Goal: Task Accomplishment & Management: Manage account settings

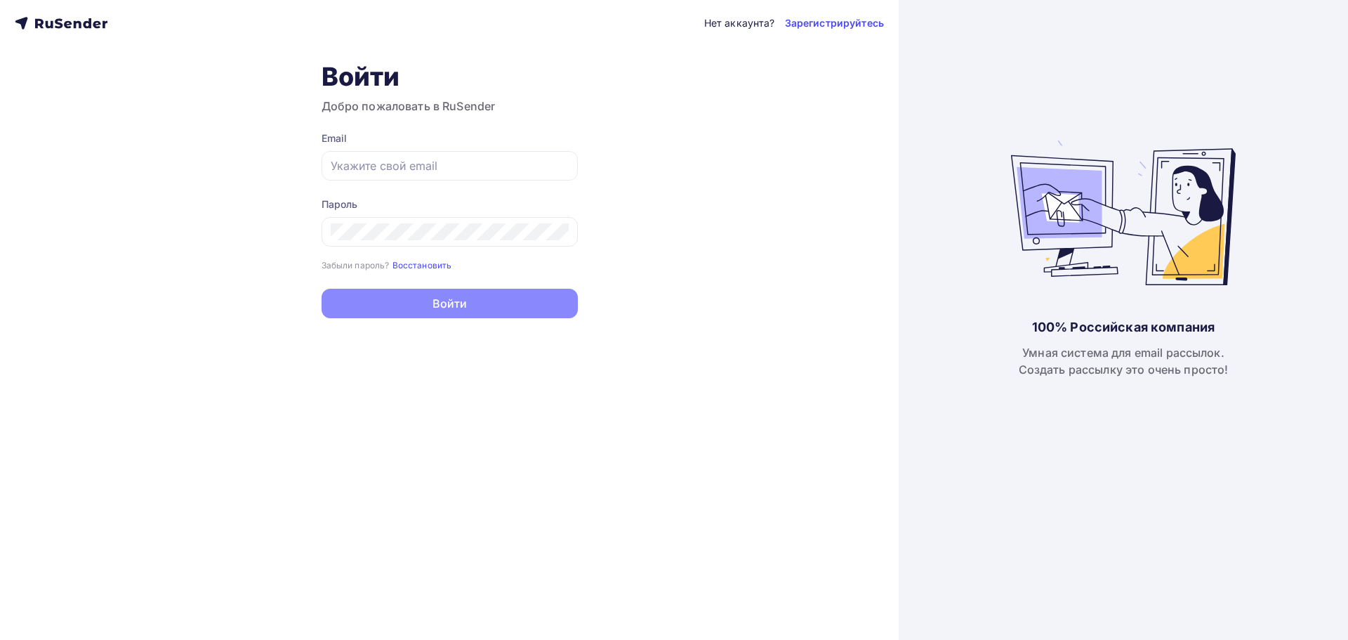
type input "[EMAIL_ADDRESS][DOMAIN_NAME]"
click at [476, 291] on button "Войти" at bounding box center [450, 303] width 256 height 29
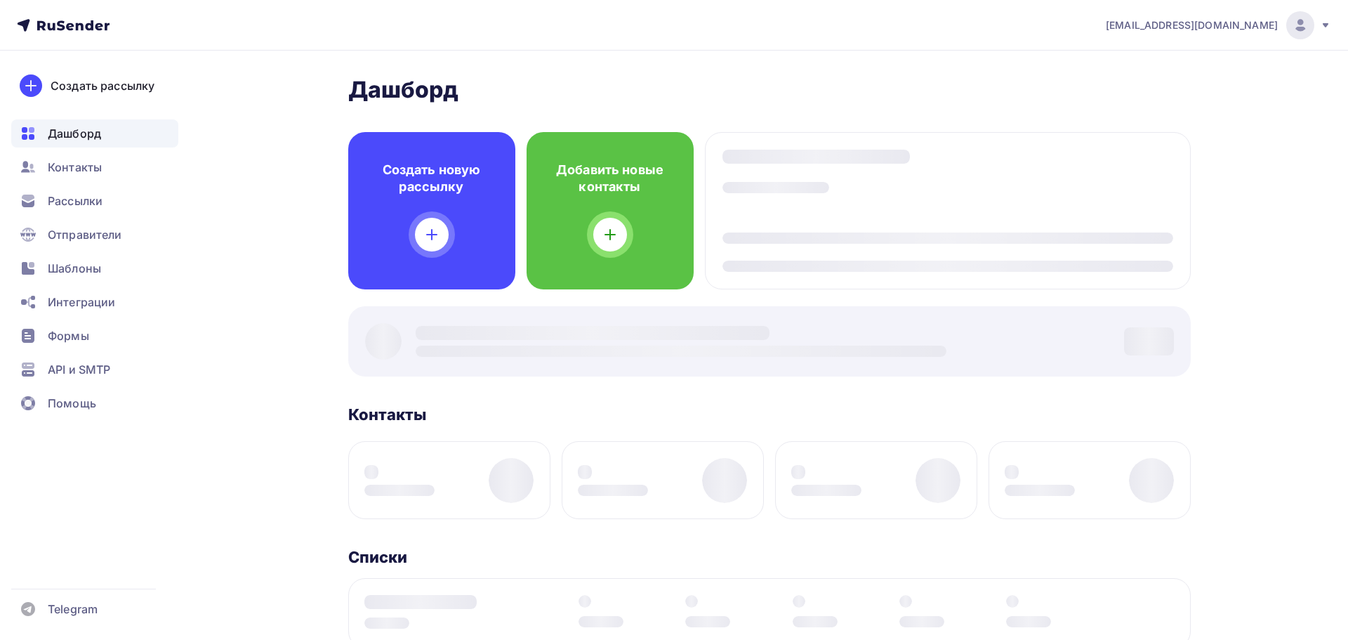
click at [476, 315] on div at bounding box center [769, 341] width 843 height 70
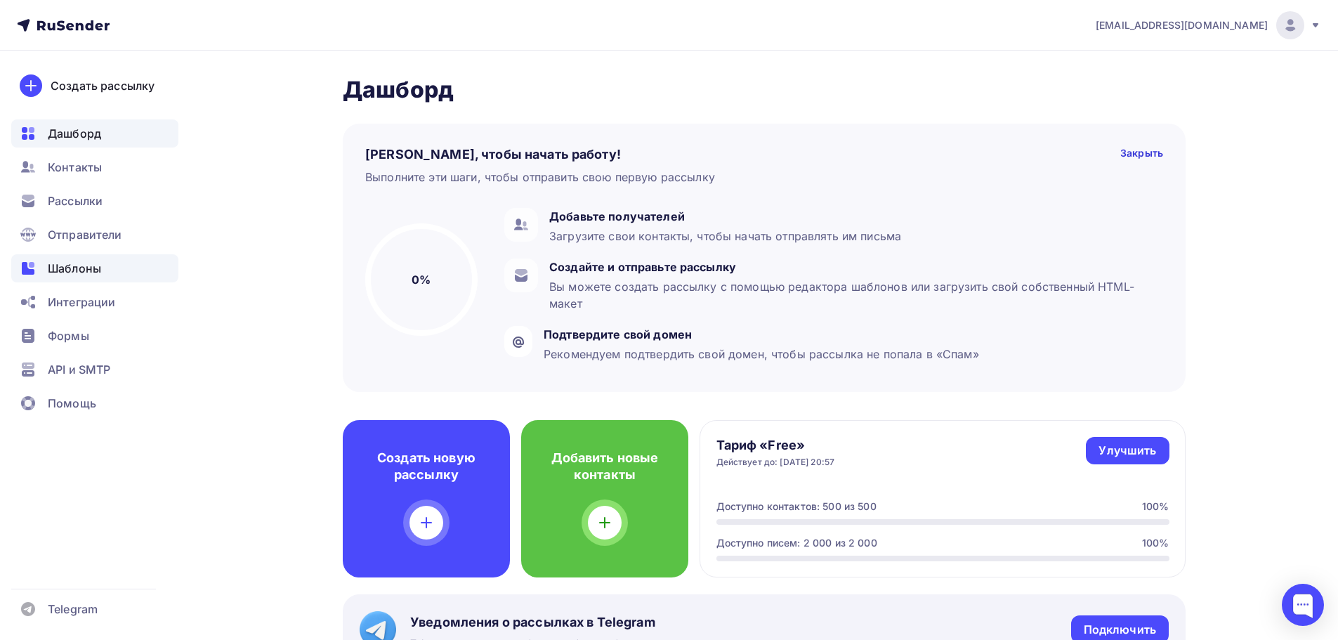
click at [88, 262] on span "Шаблоны" at bounding box center [74, 268] width 53 height 17
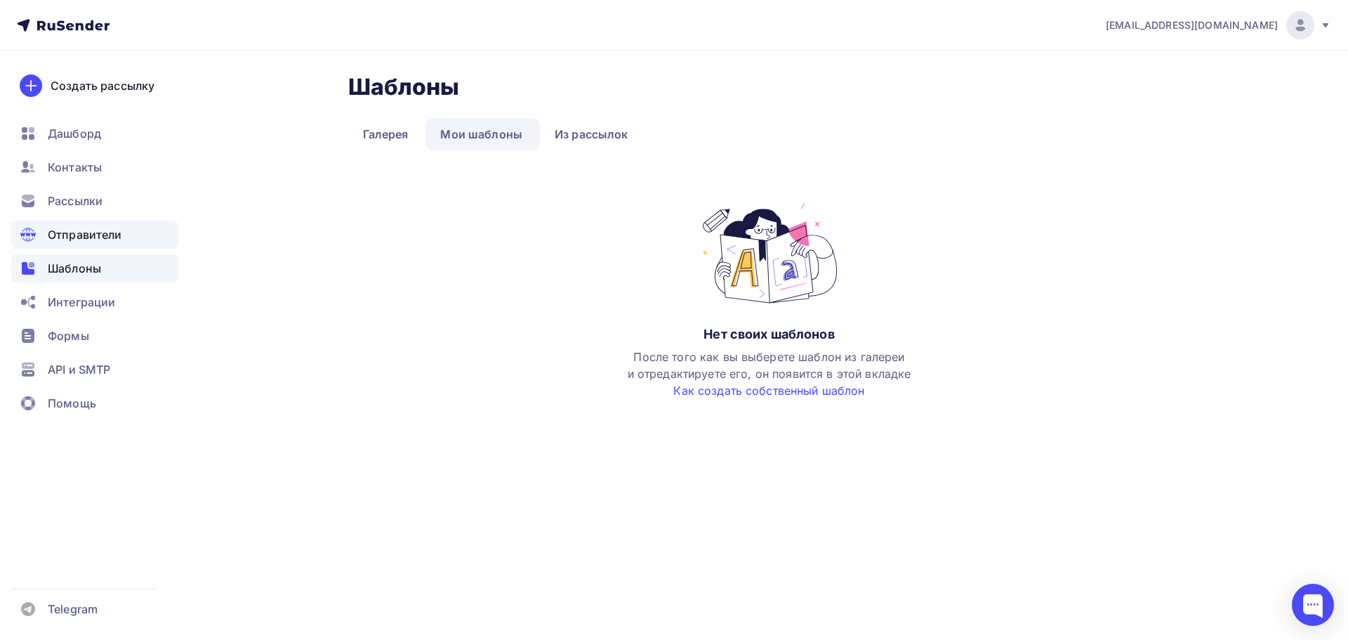
click at [90, 239] on span "Отправители" at bounding box center [85, 234] width 74 height 17
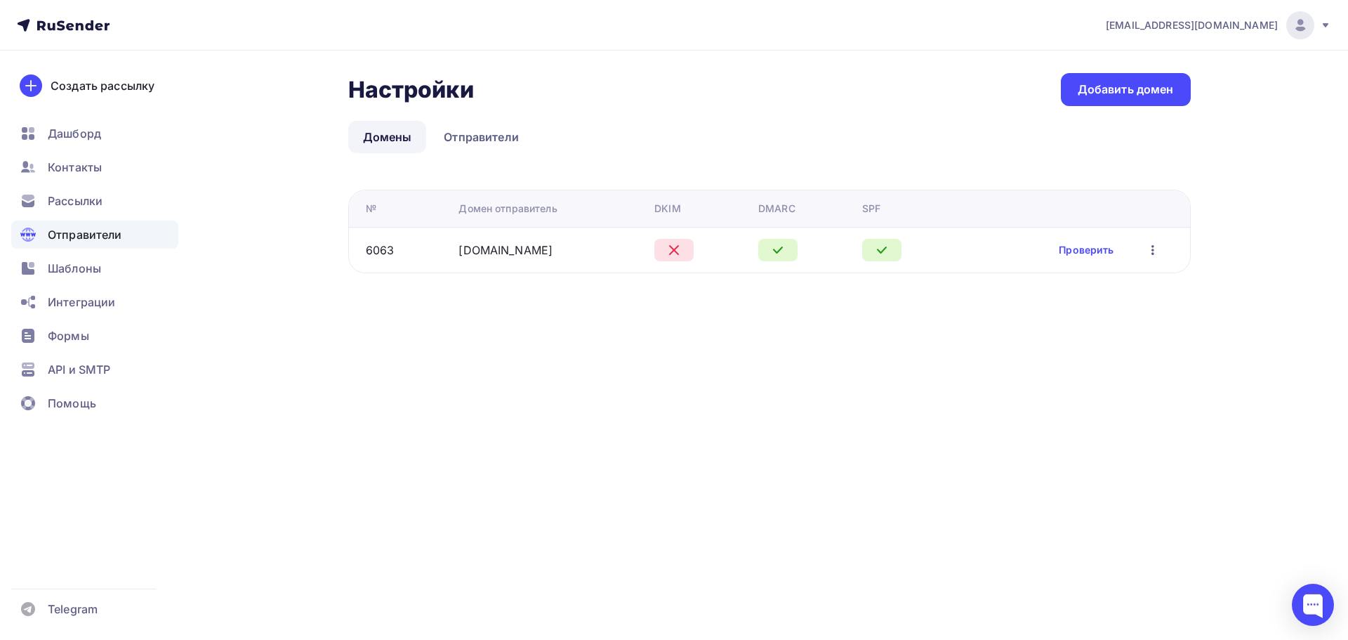
click at [1157, 251] on icon "button" at bounding box center [1153, 250] width 17 height 17
click at [1101, 310] on div "Удалить" at bounding box center [1086, 314] width 135 height 17
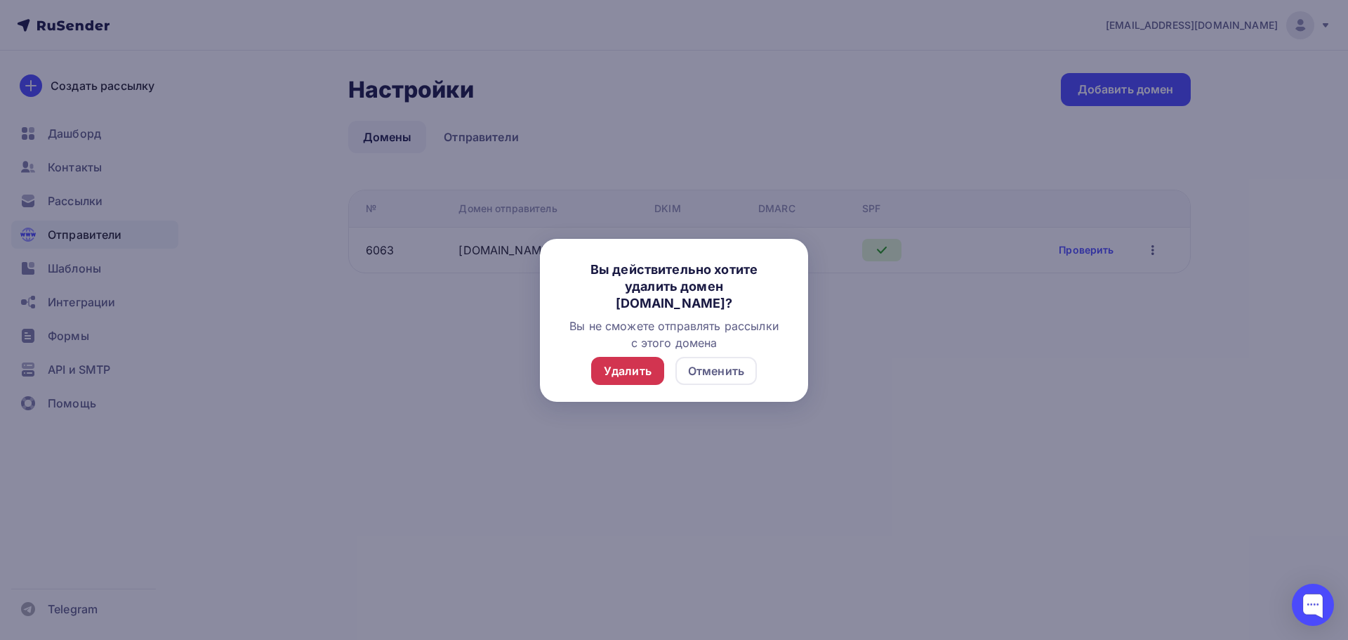
click at [647, 364] on div "Удалить" at bounding box center [628, 370] width 48 height 17
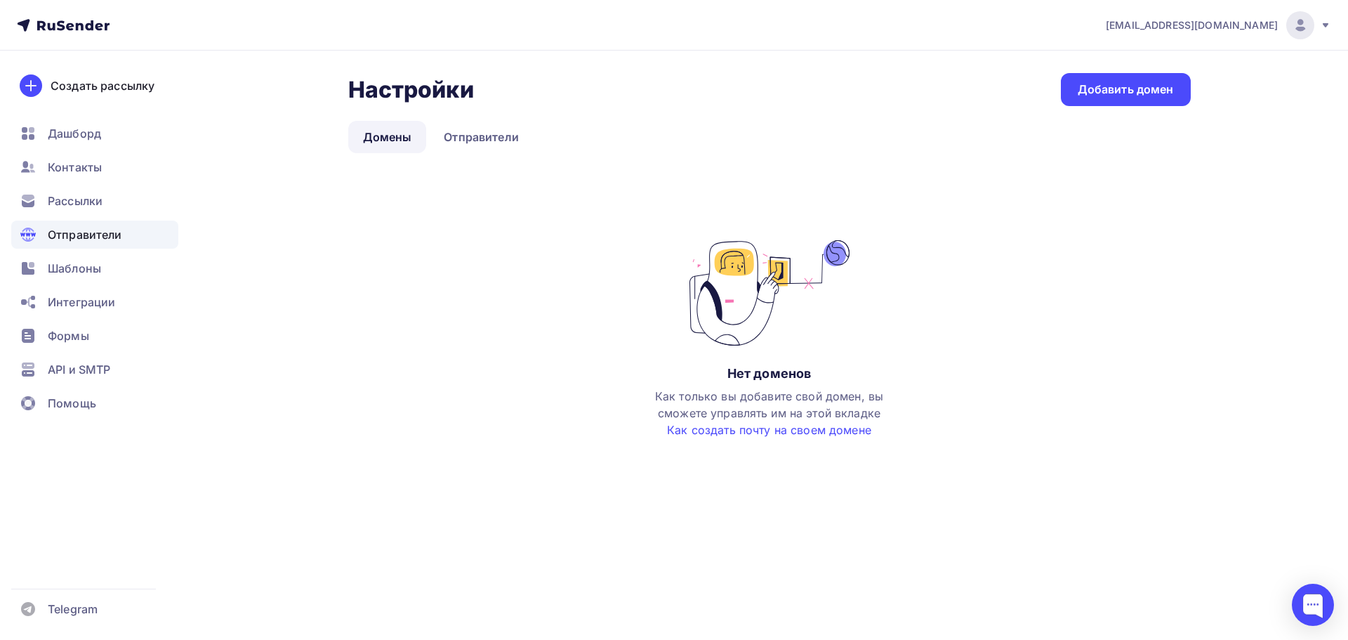
click at [462, 164] on div "Настройки Настройки Добавить домен Домены Отправители Домены Отправители Нет до…" at bounding box center [769, 269] width 843 height 393
click at [465, 147] on link "Отправители" at bounding box center [481, 137] width 105 height 32
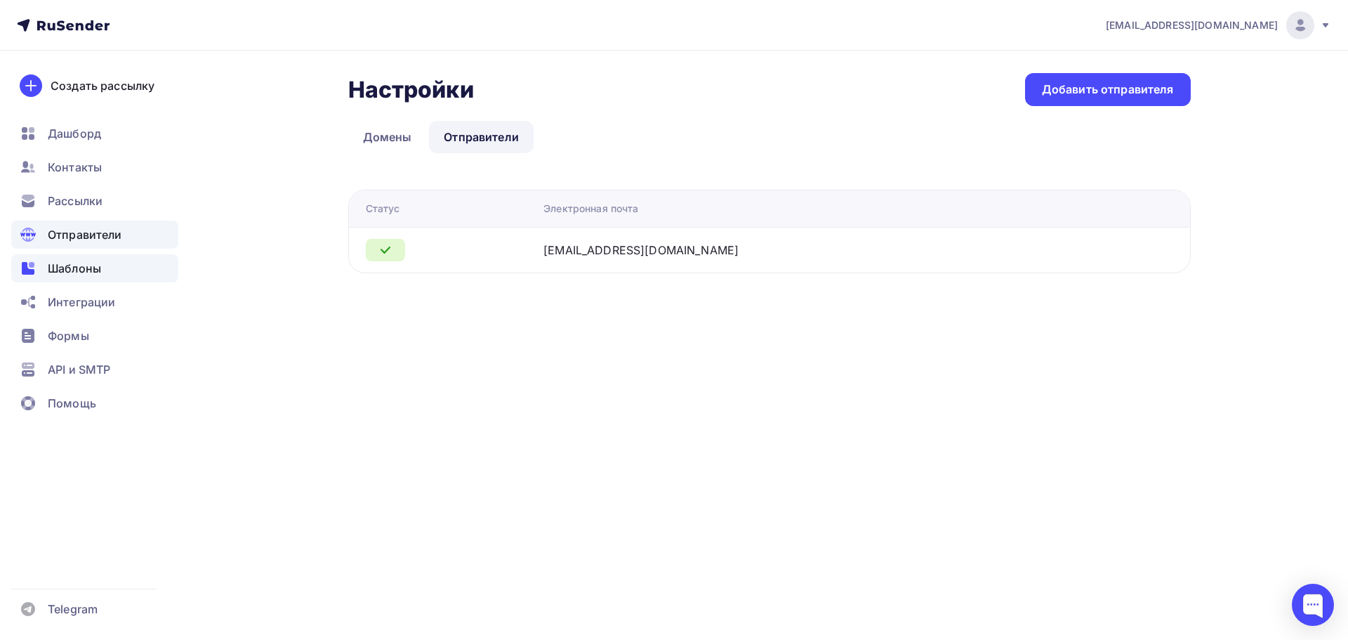
click at [88, 264] on span "Шаблоны" at bounding box center [74, 268] width 53 height 17
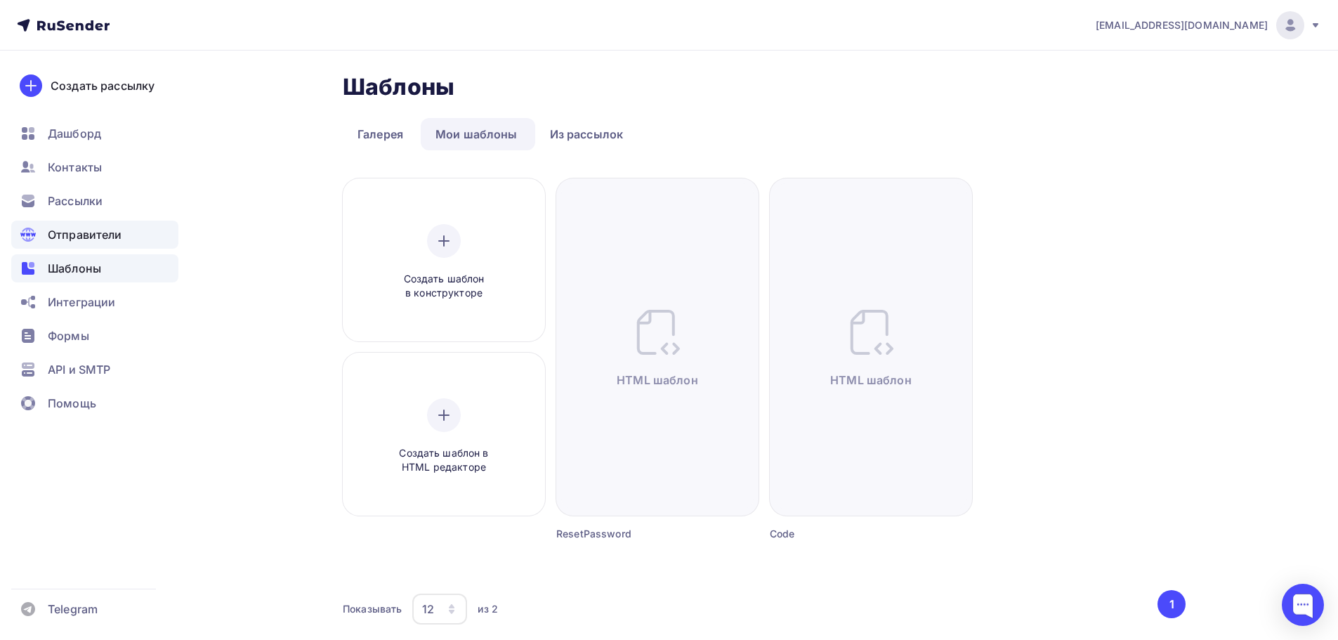
click at [92, 232] on span "Отправители" at bounding box center [85, 234] width 74 height 17
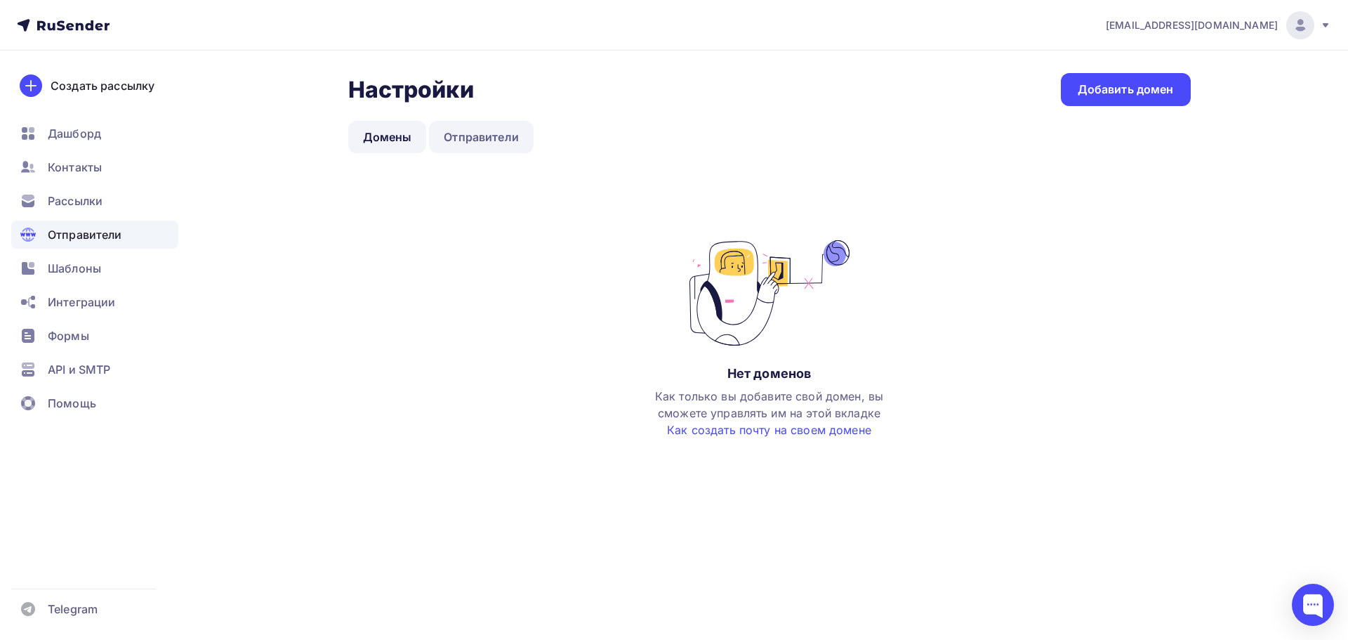
click at [475, 136] on link "Отправители" at bounding box center [481, 137] width 105 height 32
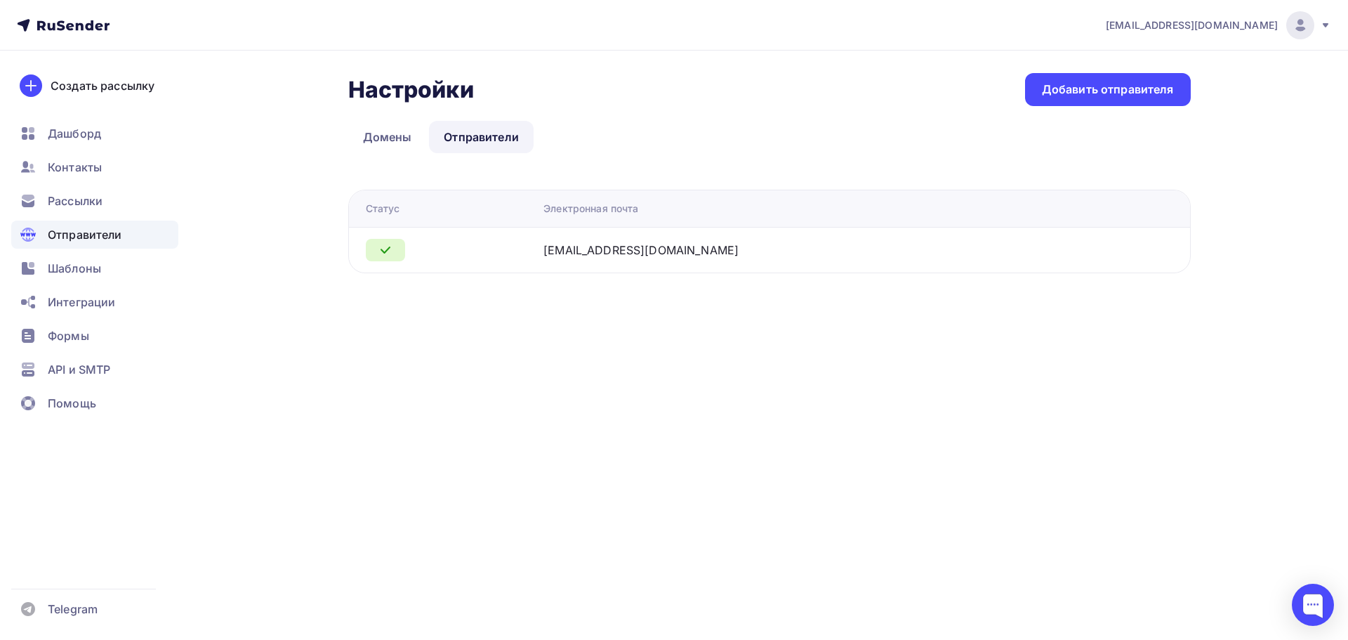
drag, startPoint x: 891, startPoint y: 253, endPoint x: 661, endPoint y: 253, distance: 230.3
click at [890, 253] on div "[EMAIL_ADDRESS][DOMAIN_NAME]" at bounding box center [718, 250] width 351 height 17
click at [654, 253] on div "[EMAIL_ADDRESS][DOMAIN_NAME]" at bounding box center [640, 250] width 195 height 17
click at [1109, 113] on div "Настройки Настройки Добавить отправителя Домены Отправители Отправители Домены …" at bounding box center [769, 173] width 843 height 200
click at [1116, 87] on div "Добавить отправителя" at bounding box center [1108, 89] width 132 height 16
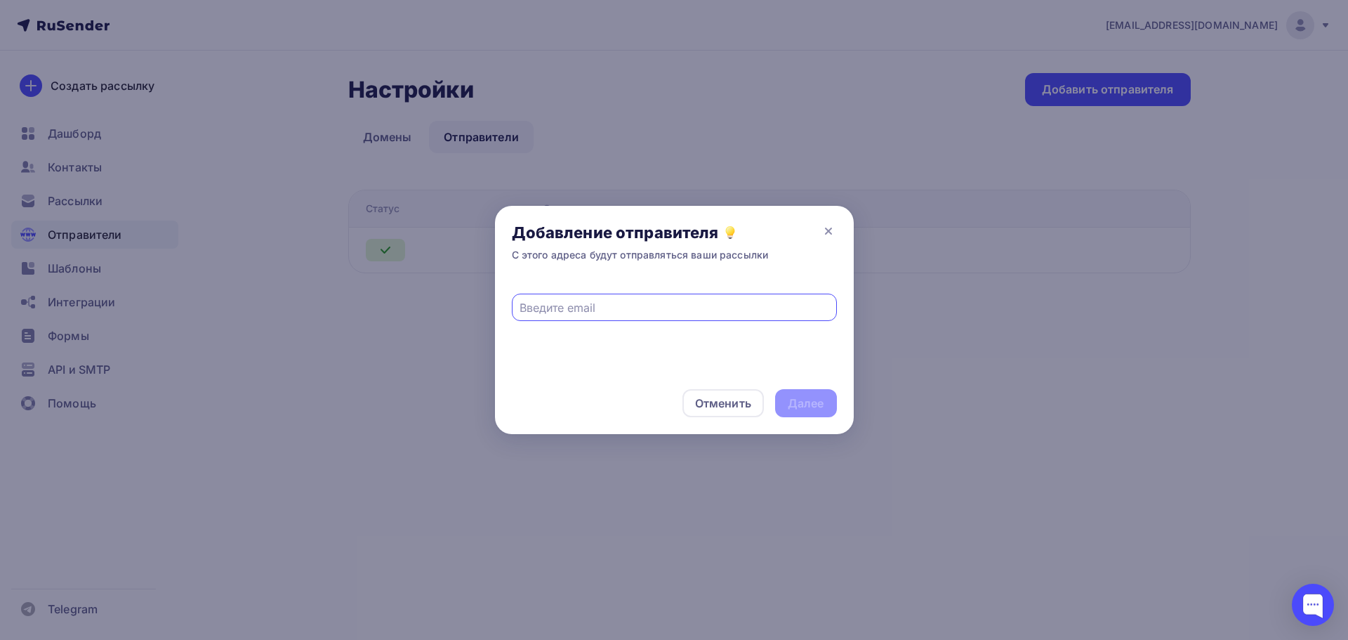
click at [730, 249] on div "С этого адреса будут отправляться ваши рассылки" at bounding box center [640, 255] width 257 height 14
click at [834, 232] on icon at bounding box center [828, 231] width 17 height 17
